Goal: Task Accomplishment & Management: Manage account settings

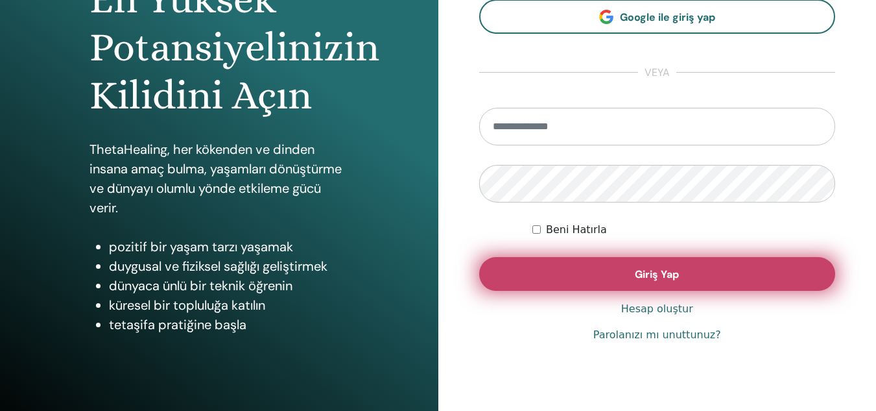
scroll to position [195, 0]
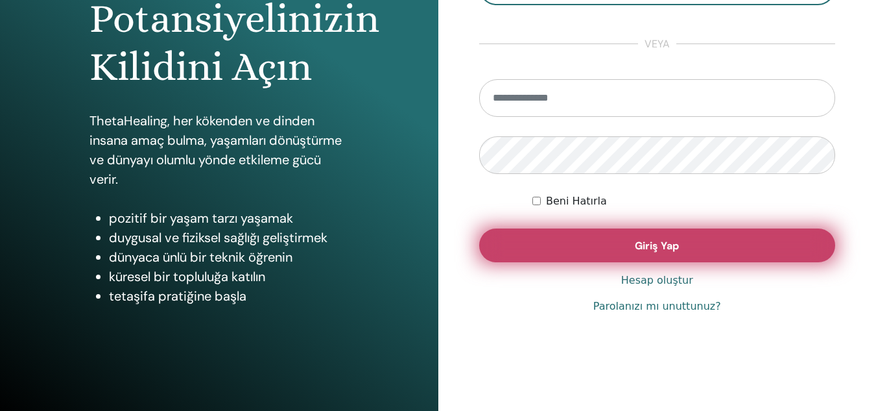
type input "**********"
click at [566, 241] on button "Giriş Yap" at bounding box center [657, 245] width 357 height 34
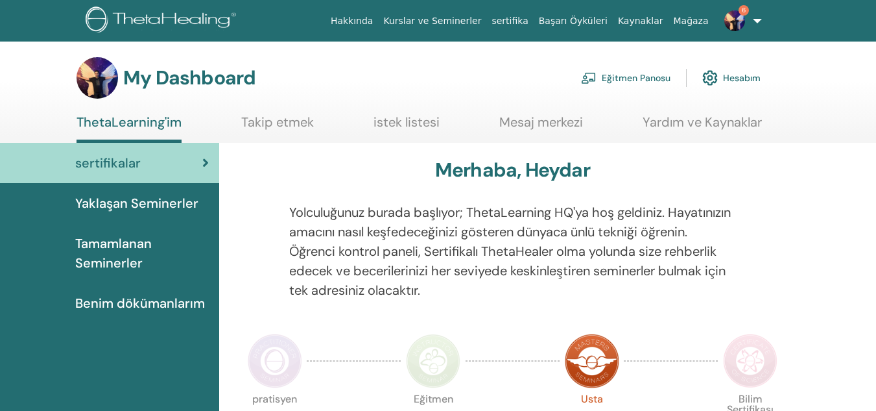
click at [628, 73] on link "Eğitmen Panosu" at bounding box center [625, 78] width 89 height 29
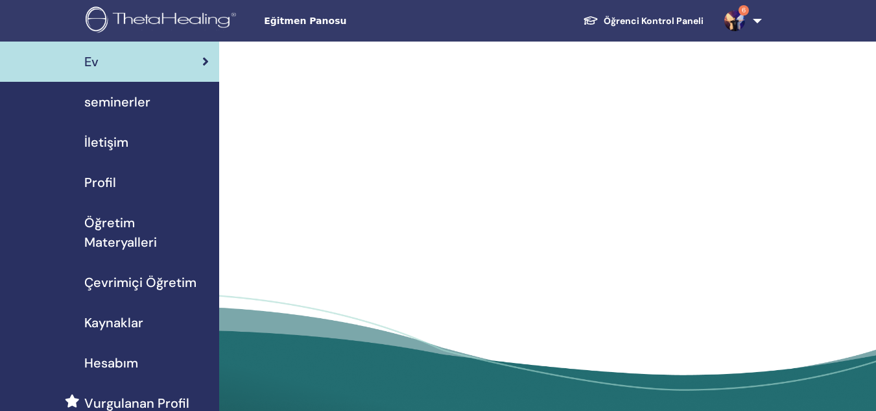
click at [132, 107] on span "seminerler" at bounding box center [117, 101] width 66 height 19
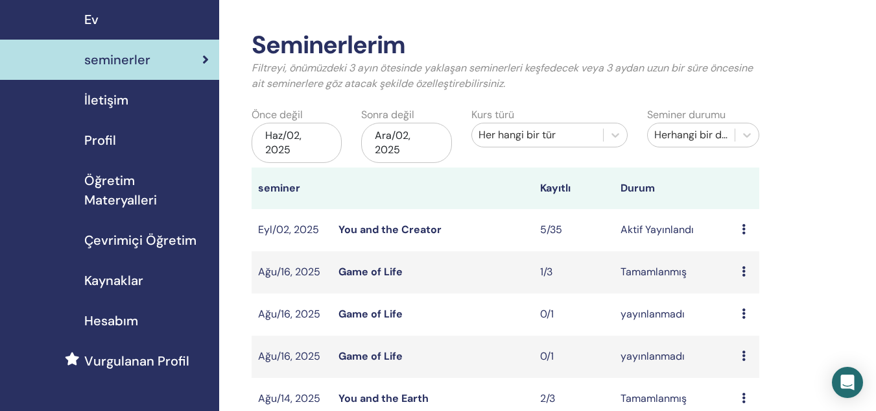
scroll to position [65, 0]
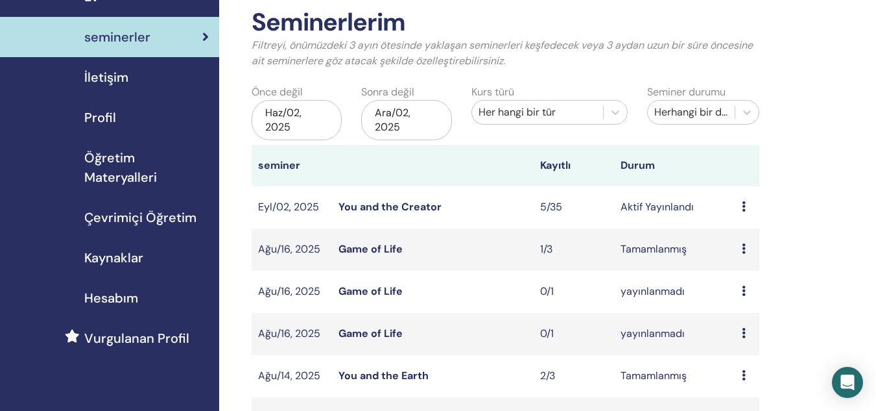
click at [106, 167] on span "Öğretim Materyalleri" at bounding box center [146, 167] width 125 height 39
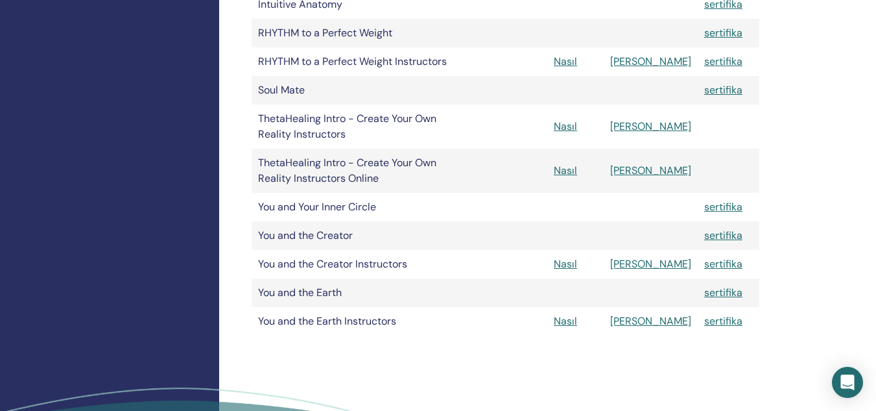
scroll to position [713, 0]
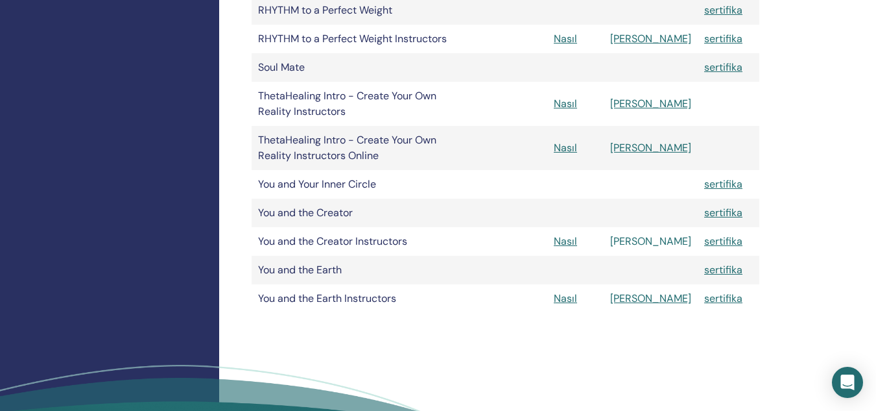
click at [668, 240] on link "[PERSON_NAME]" at bounding box center [650, 241] width 81 height 14
